Goal: Contribute content

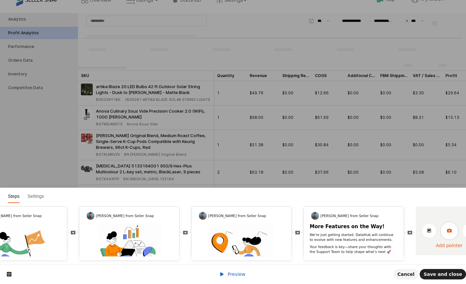
scroll to position [0, 275]
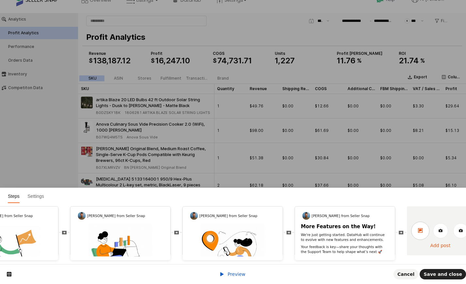
click at [419, 232] on icon at bounding box center [420, 230] width 5 height 5
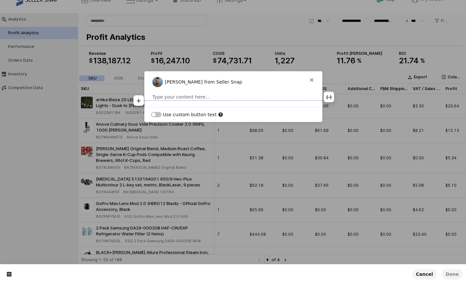
click at [185, 97] on p at bounding box center [233, 97] width 162 height 7
click at [138, 95] on icon "button" at bounding box center [139, 94] width 4 height 4
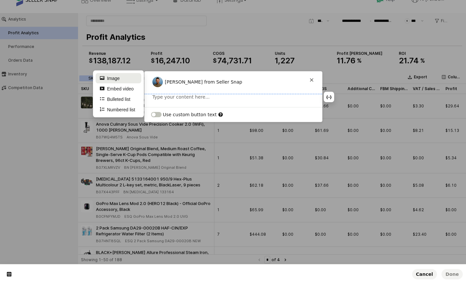
click at [117, 78] on button "Image" at bounding box center [119, 78] width 46 height 10
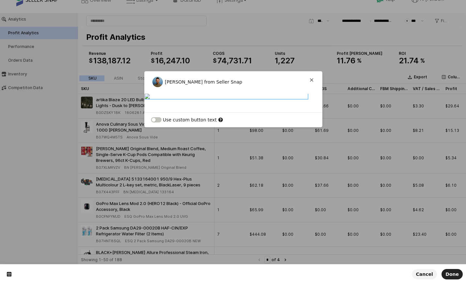
scroll to position [0, 0]
click at [450, 274] on span "Done" at bounding box center [451, 273] width 13 height 5
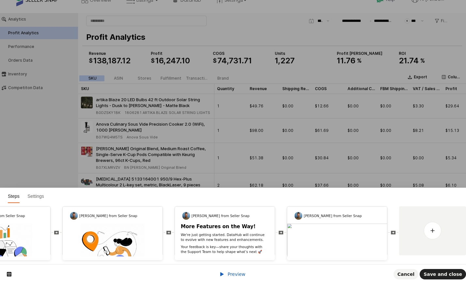
click at [228, 271] on link "Preview" at bounding box center [232, 273] width 26 height 5
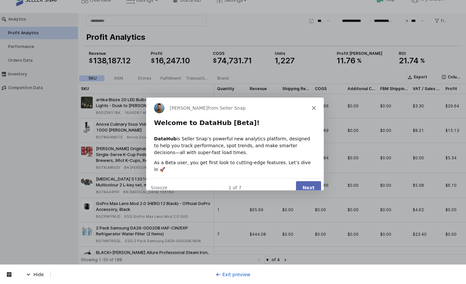
click at [311, 181] on button "Next" at bounding box center [308, 187] width 25 height 13
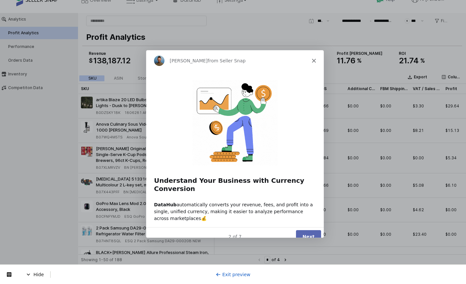
click at [313, 229] on button "Next" at bounding box center [308, 235] width 25 height 13
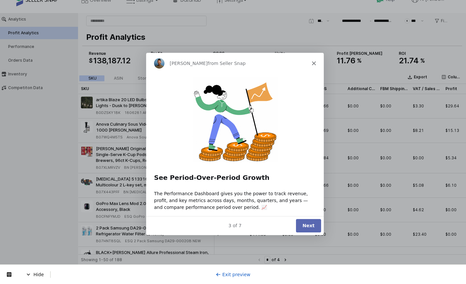
click at [312, 226] on button "Next" at bounding box center [308, 225] width 25 height 13
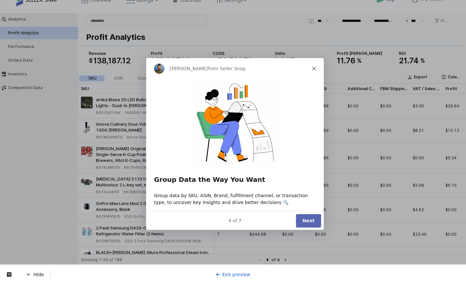
click at [314, 221] on button "Next" at bounding box center [308, 219] width 25 height 13
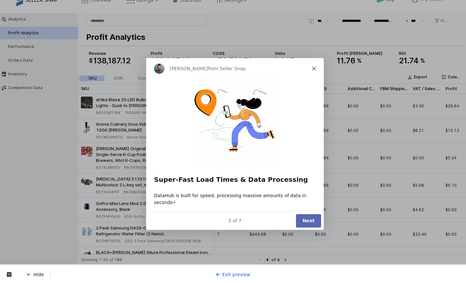
click at [312, 217] on button "Next" at bounding box center [308, 219] width 25 height 13
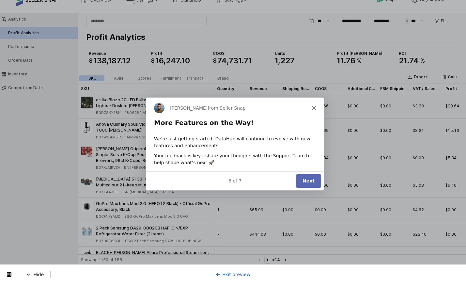
click at [309, 178] on button "Next" at bounding box center [308, 180] width 25 height 13
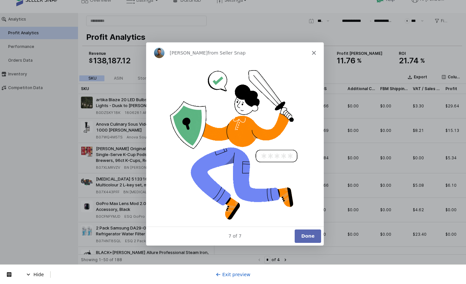
click at [312, 53] on icon "Close" at bounding box center [314, 53] width 4 height 4
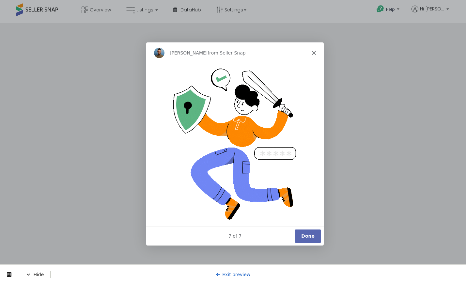
scroll to position [16, 0]
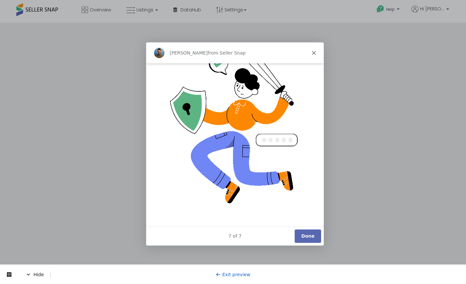
click at [221, 101] on img "Intercom messenger" at bounding box center [234, 128] width 163 height 163
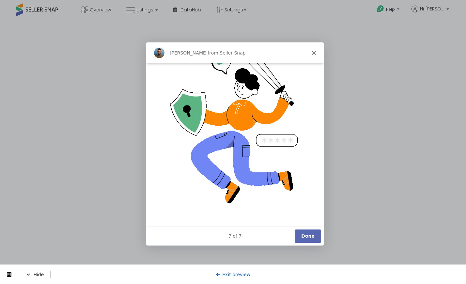
scroll to position [0, 0]
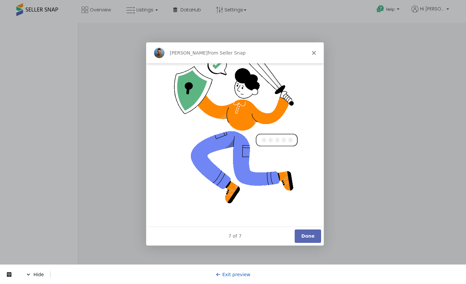
click at [221, 274] on icon at bounding box center [218, 274] width 5 height 5
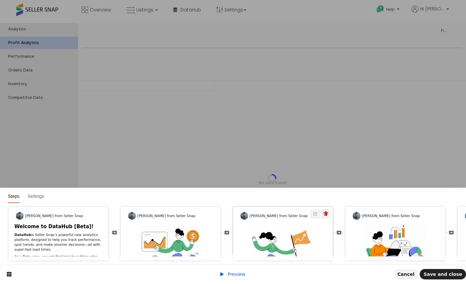
click at [275, 235] on img at bounding box center [283, 258] width 64 height 64
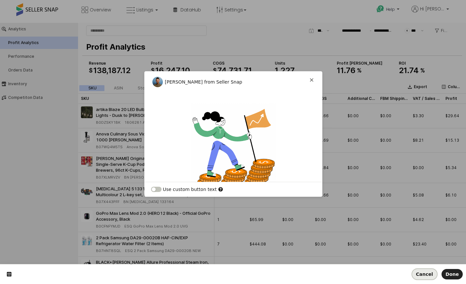
click at [424, 272] on span "Cancel" at bounding box center [424, 273] width 17 height 5
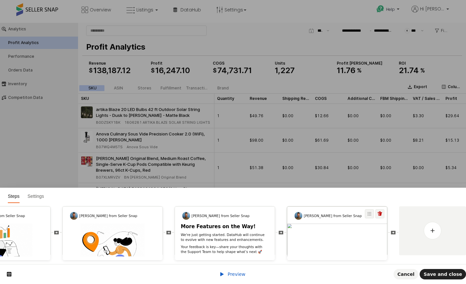
click at [341, 229] on img at bounding box center [337, 285] width 100 height 122
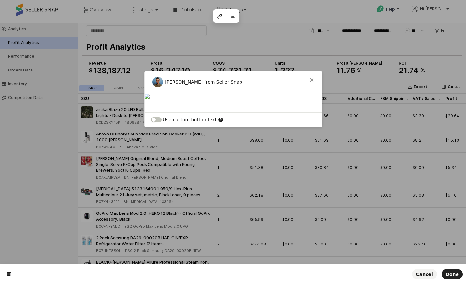
click at [255, 99] on img at bounding box center [226, 96] width 163 height 5
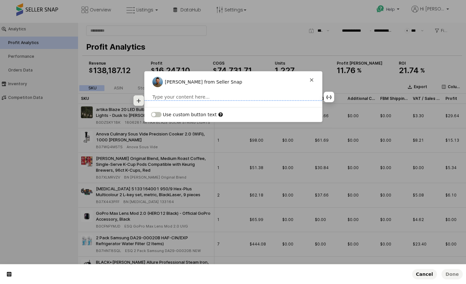
click at [139, 104] on button "button" at bounding box center [138, 100] width 10 height 10
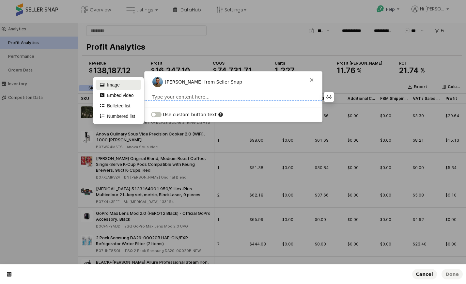
click at [124, 84] on button "Image" at bounding box center [119, 85] width 46 height 10
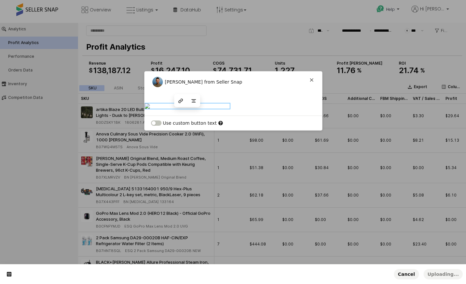
click at [187, 109] on img at bounding box center [187, 105] width 85 height 5
click at [199, 109] on img at bounding box center [187, 105] width 85 height 5
click at [194, 32] on icon "button" at bounding box center [193, 29] width 5 height 5
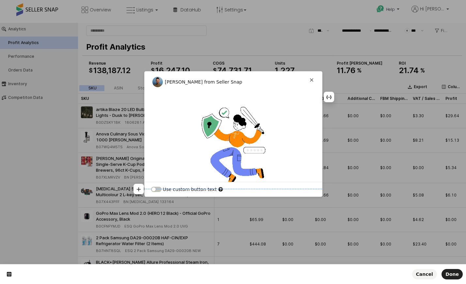
click at [171, 156] on div at bounding box center [234, 145] width 178 height 85
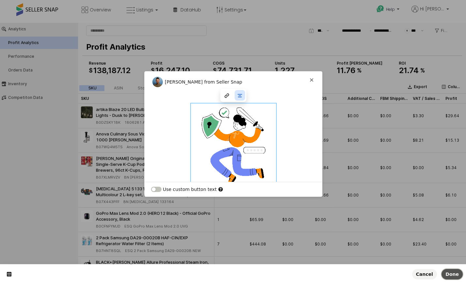
click at [452, 274] on span "Done" at bounding box center [451, 273] width 13 height 5
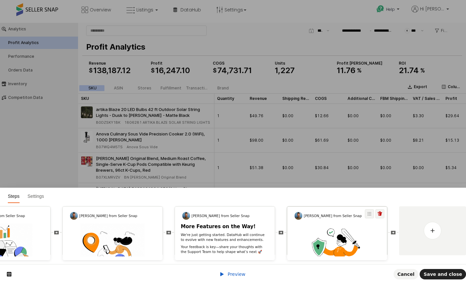
scroll to position [10, 0]
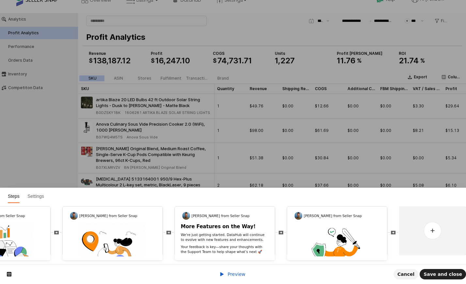
click at [235, 275] on span "Preview" at bounding box center [236, 273] width 18 height 5
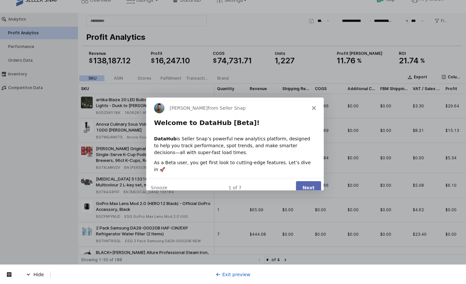
scroll to position [0, 0]
click at [312, 181] on button "Next" at bounding box center [308, 187] width 25 height 13
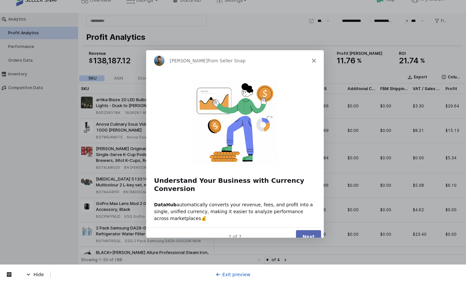
click at [311, 233] on button "Next" at bounding box center [308, 235] width 25 height 13
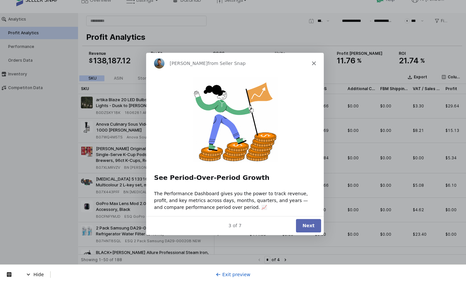
click at [310, 228] on button "Next" at bounding box center [308, 225] width 25 height 13
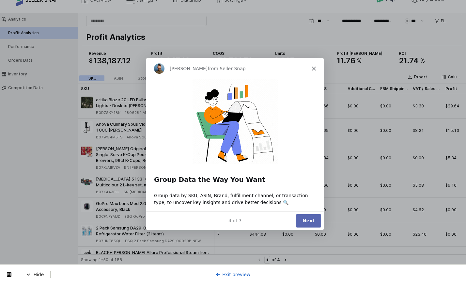
click at [310, 227] on div "4 of 7 Next" at bounding box center [235, 219] width 178 height 19
click at [310, 222] on button "Next" at bounding box center [308, 219] width 25 height 13
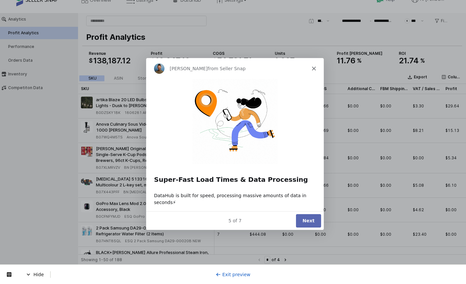
click at [310, 222] on button "Next" at bounding box center [308, 219] width 25 height 13
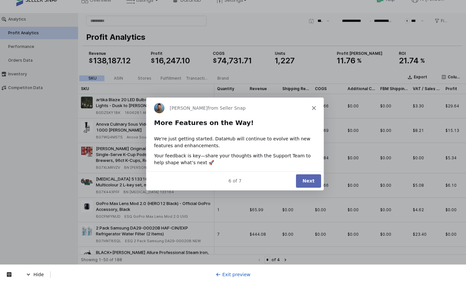
click at [311, 181] on button "Next" at bounding box center [308, 180] width 25 height 13
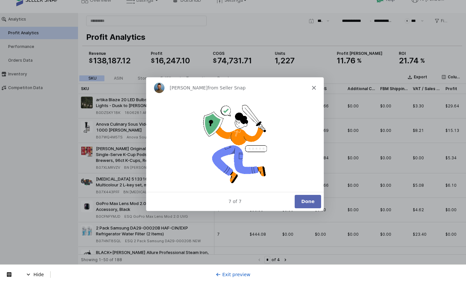
click at [239, 131] on img "Intercom messenger" at bounding box center [234, 143] width 85 height 85
click at [233, 270] on div "Hide Exit preview" at bounding box center [233, 274] width 466 height 20
click at [309, 198] on button "Done" at bounding box center [307, 200] width 26 height 13
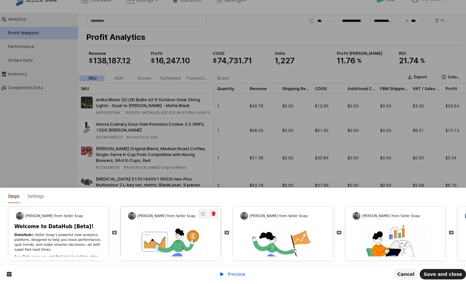
click at [181, 236] on img at bounding box center [171, 258] width 64 height 64
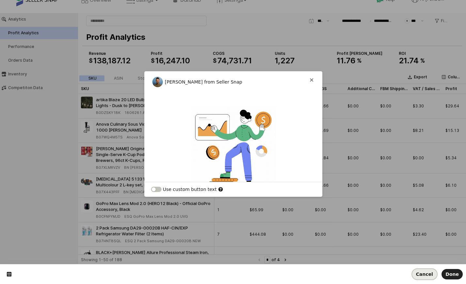
click at [428, 275] on span "Cancel" at bounding box center [424, 273] width 17 height 5
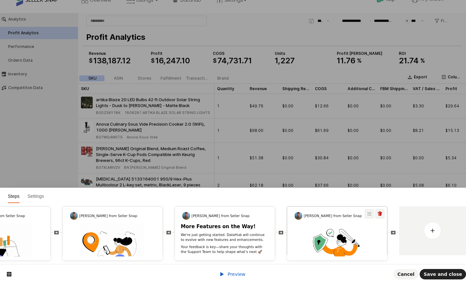
scroll to position [0, 403]
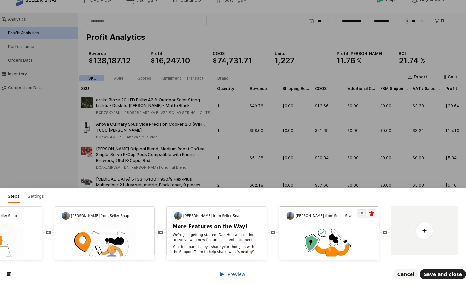
click at [360, 227] on img at bounding box center [329, 258] width 64 height 64
click at [326, 232] on img at bounding box center [329, 258] width 64 height 64
click at [346, 242] on img at bounding box center [329, 258] width 64 height 64
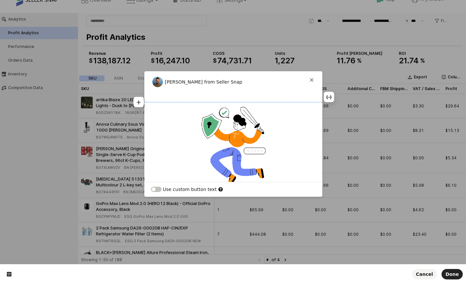
click at [246, 141] on img at bounding box center [233, 145] width 85 height 85
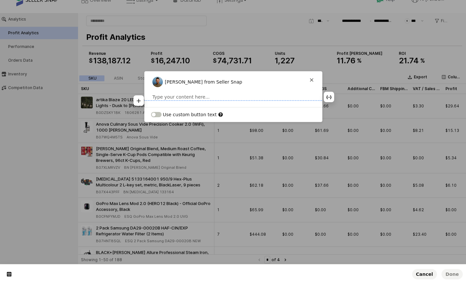
click at [180, 98] on p at bounding box center [233, 97] width 162 height 7
click at [136, 102] on icon "button" at bounding box center [138, 100] width 5 height 5
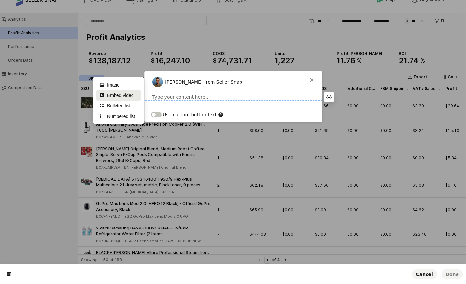
click at [124, 93] on button "Embed video" at bounding box center [119, 95] width 46 height 10
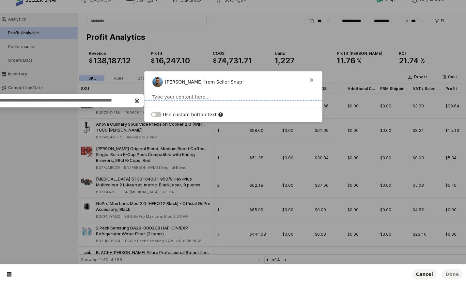
click at [78, 99] on input "text" at bounding box center [23, 100] width 218 height 10
click at [137, 99] on icon "button" at bounding box center [136, 100] width 5 height 5
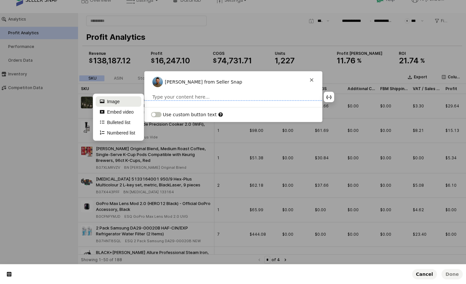
click at [121, 102] on button "Image" at bounding box center [119, 101] width 46 height 10
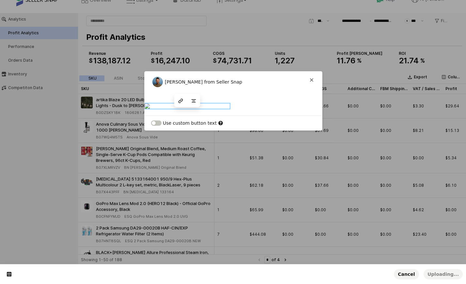
click at [190, 109] on img at bounding box center [187, 105] width 85 height 5
click at [191, 34] on button "button" at bounding box center [194, 29] width 10 height 10
click at [187, 109] on div at bounding box center [234, 105] width 178 height 5
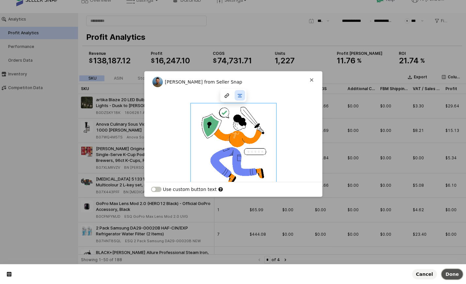
click at [454, 275] on span "Done" at bounding box center [451, 273] width 13 height 5
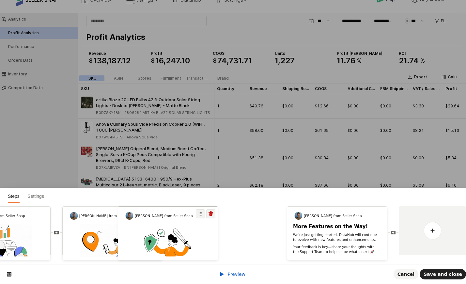
drag, startPoint x: 369, startPoint y: 211, endPoint x: 212, endPoint y: 217, distance: 157.0
click at [200, 212] on icon at bounding box center [200, 214] width 4 height 4
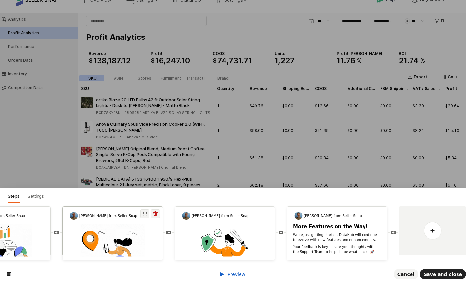
click at [132, 242] on img at bounding box center [113, 256] width 64 height 64
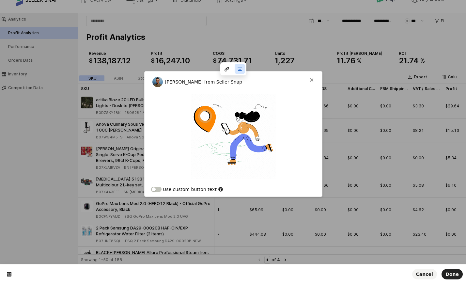
scroll to position [40, 0]
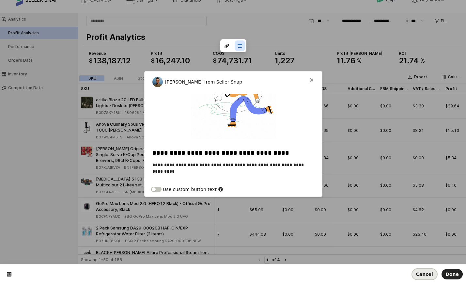
click at [426, 273] on span "Cancel" at bounding box center [424, 273] width 17 height 5
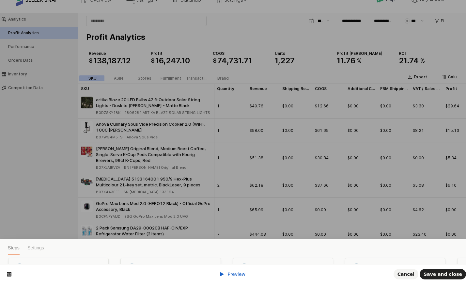
scroll to position [0, 395]
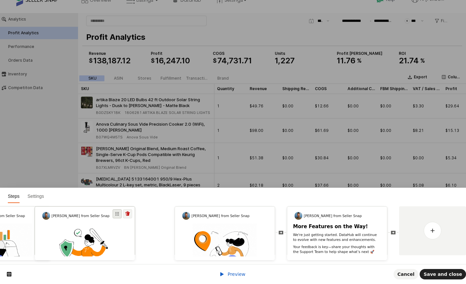
drag, startPoint x: 253, startPoint y: 212, endPoint x: 115, endPoint y: 212, distance: 138.4
click at [115, 212] on icon at bounding box center [117, 214] width 4 height 4
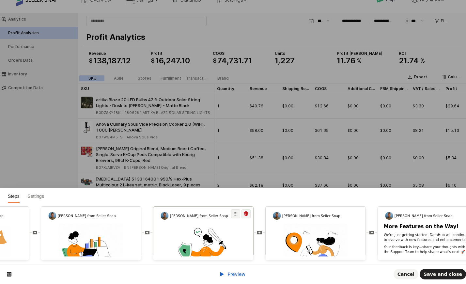
scroll to position [0, 289]
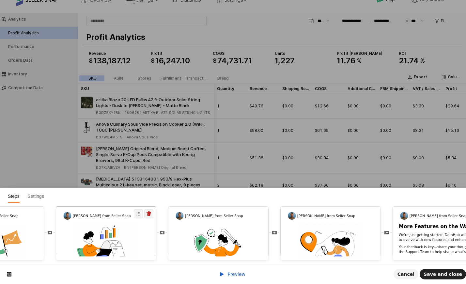
click at [118, 233] on img at bounding box center [106, 256] width 64 height 64
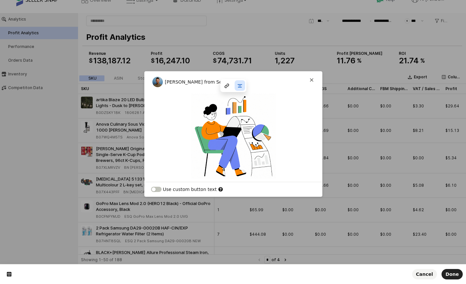
scroll to position [40, 0]
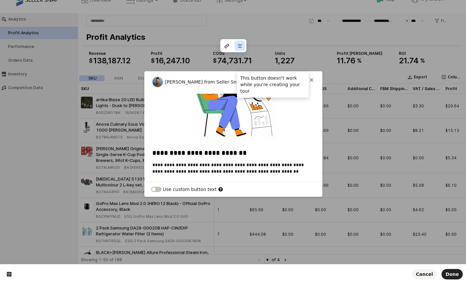
click at [310, 79] on icon at bounding box center [311, 79] width 5 height 5
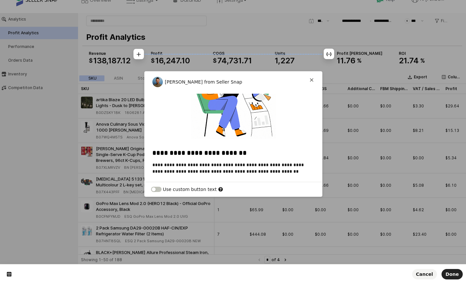
click at [315, 77] on div "Adrian from Seller Snap This button doesn't work while you're creating your tour" at bounding box center [234, 82] width 178 height 10
click at [313, 78] on icon at bounding box center [311, 79] width 5 height 5
click at [252, 0] on html "**********" at bounding box center [233, 0] width 466 height 0
click at [426, 273] on span "Cancel" at bounding box center [424, 273] width 17 height 5
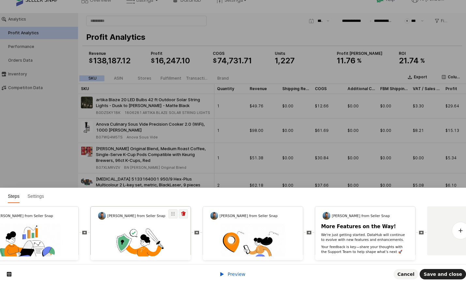
scroll to position [0, 363]
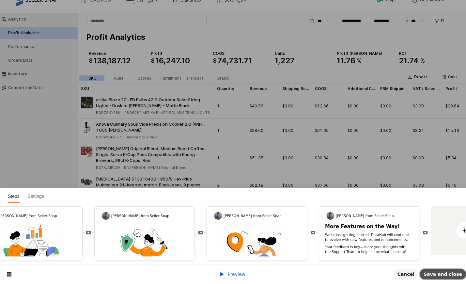
click at [445, 277] on span "Save and close" at bounding box center [443, 273] width 39 height 5
